Goal: Transaction & Acquisition: Download file/media

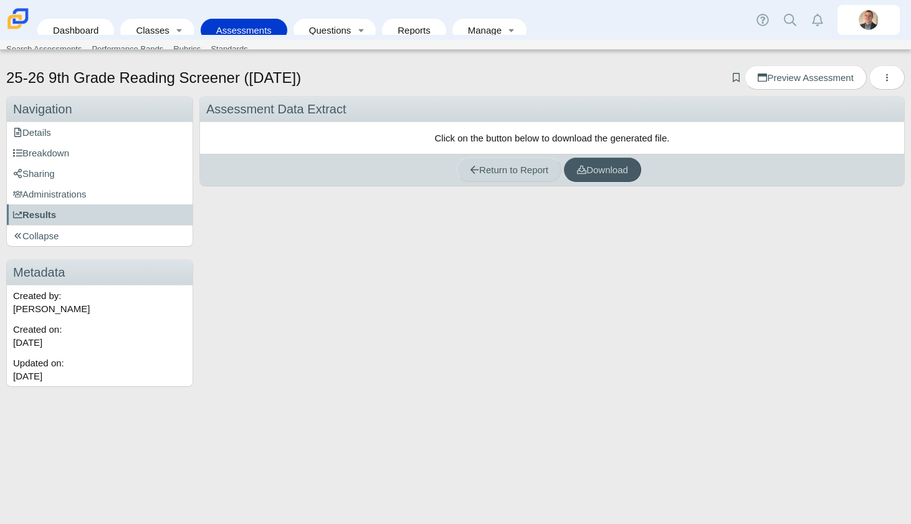
click at [494, 176] on link "Return to Report" at bounding box center [509, 170] width 105 height 24
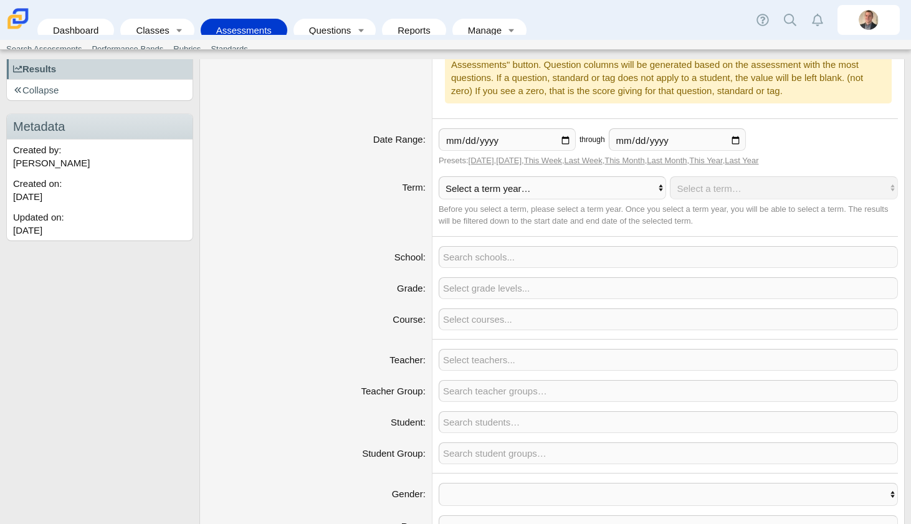
scroll to position [520, 0]
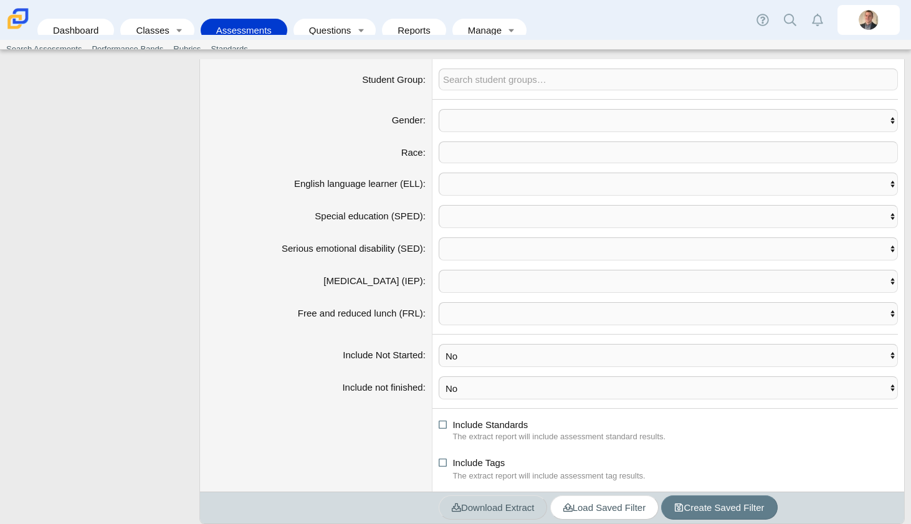
click at [465, 508] on span "Download Extract" at bounding box center [493, 507] width 83 height 11
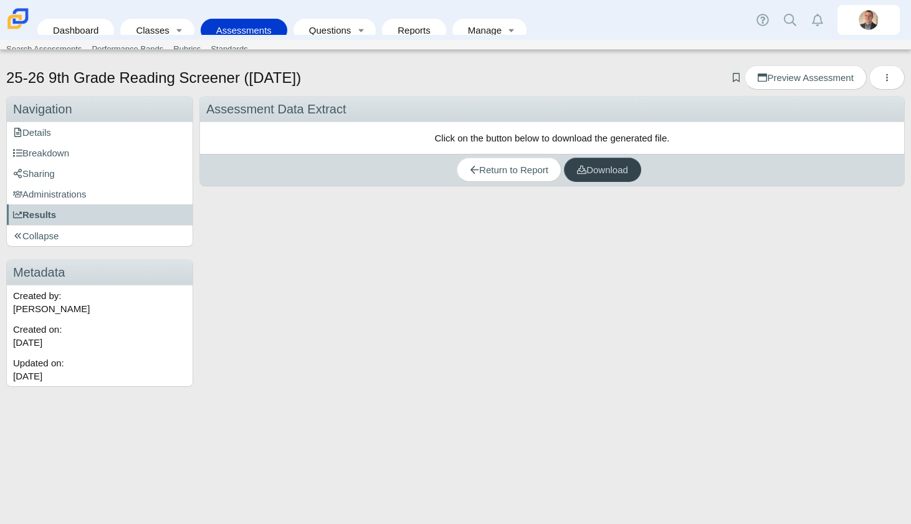
click at [610, 168] on span "Download" at bounding box center [602, 169] width 51 height 11
click at [121, 442] on div "25-26 9th Grade Reading Screener (August 2025) Add bookmark Preview Assessment …" at bounding box center [455, 291] width 911 height 465
